Goal: Task Accomplishment & Management: Complete application form

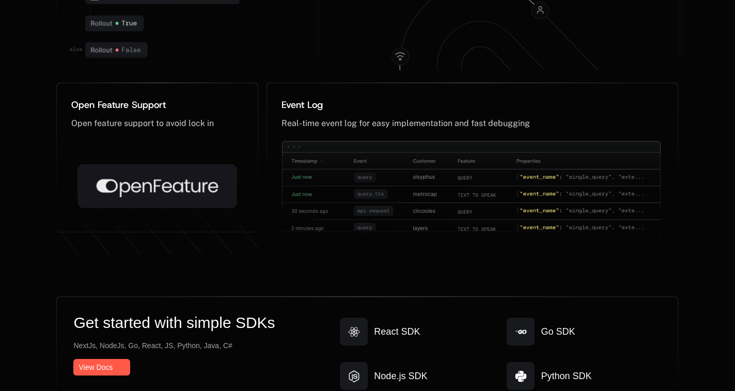
scroll to position [5242, 0]
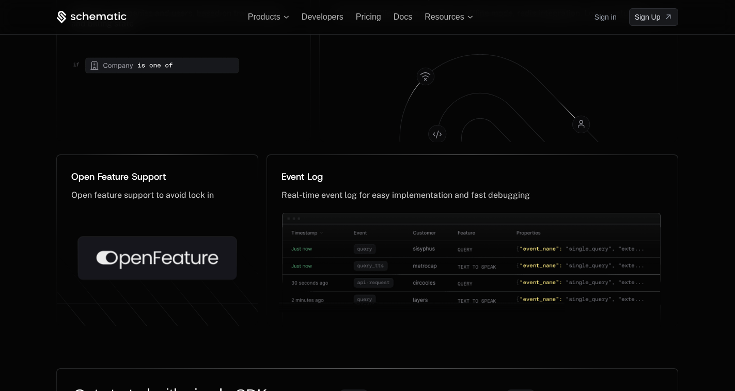
click at [595, 20] on link "Sign in" at bounding box center [605, 17] width 22 height 17
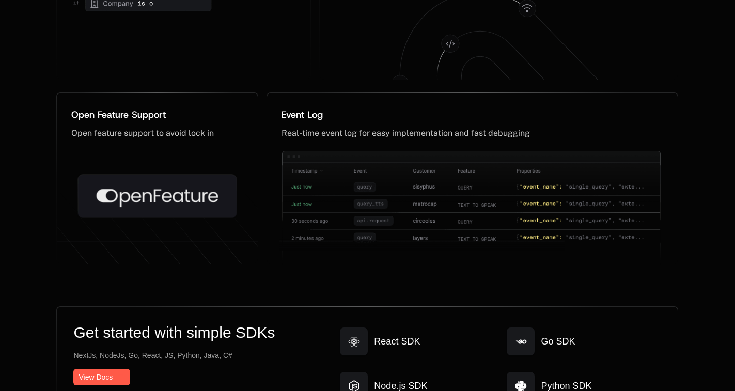
scroll to position [0, 0]
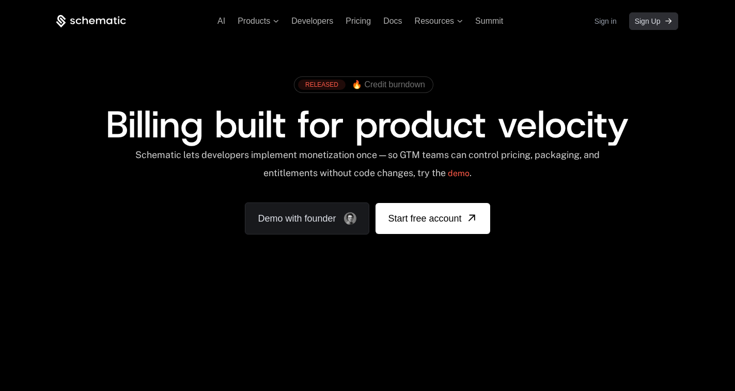
click at [645, 27] on link "Sign Up" at bounding box center [654, 21] width 50 height 18
